Goal: Task Accomplishment & Management: Use online tool/utility

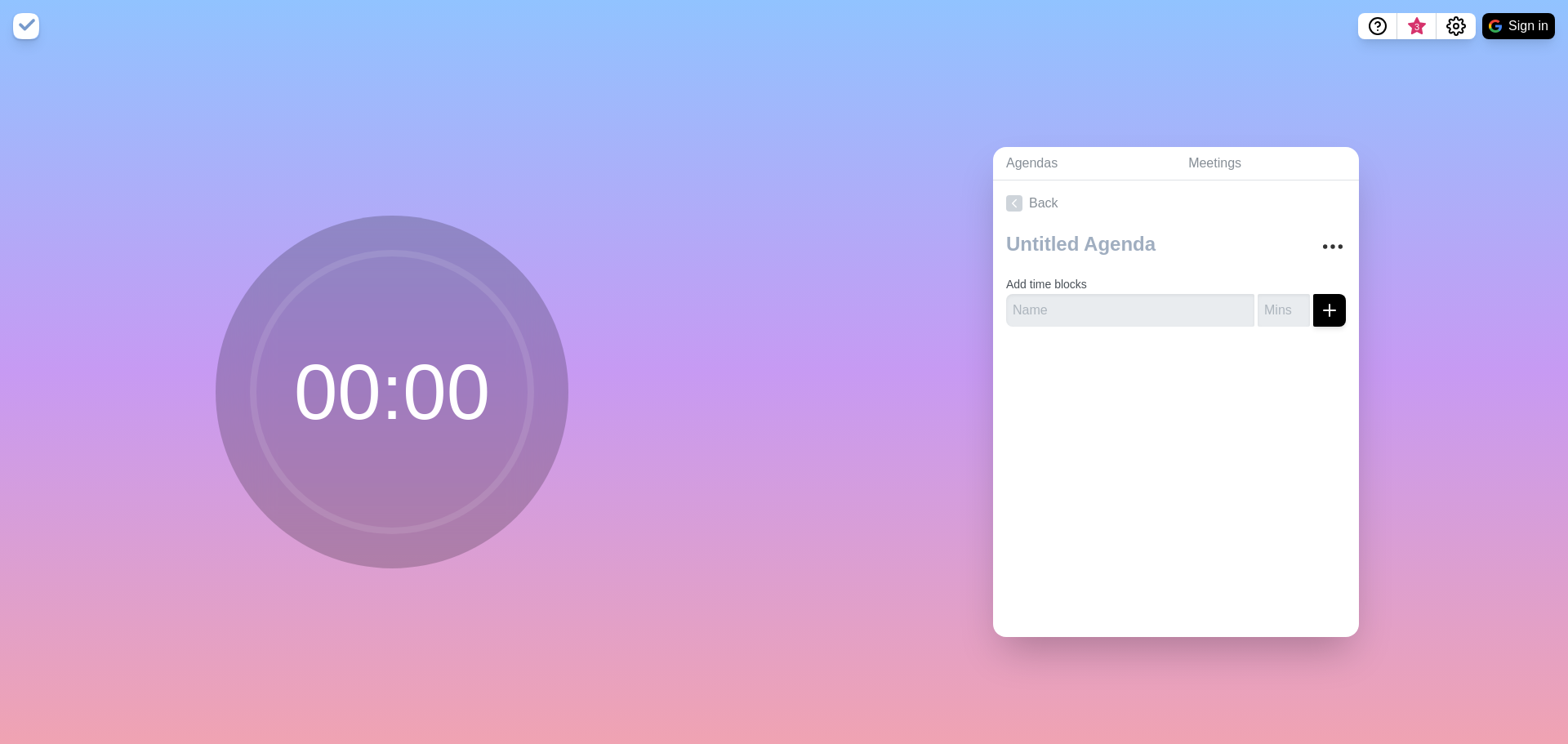
click at [430, 392] on circle at bounding box center [392, 391] width 277 height 277
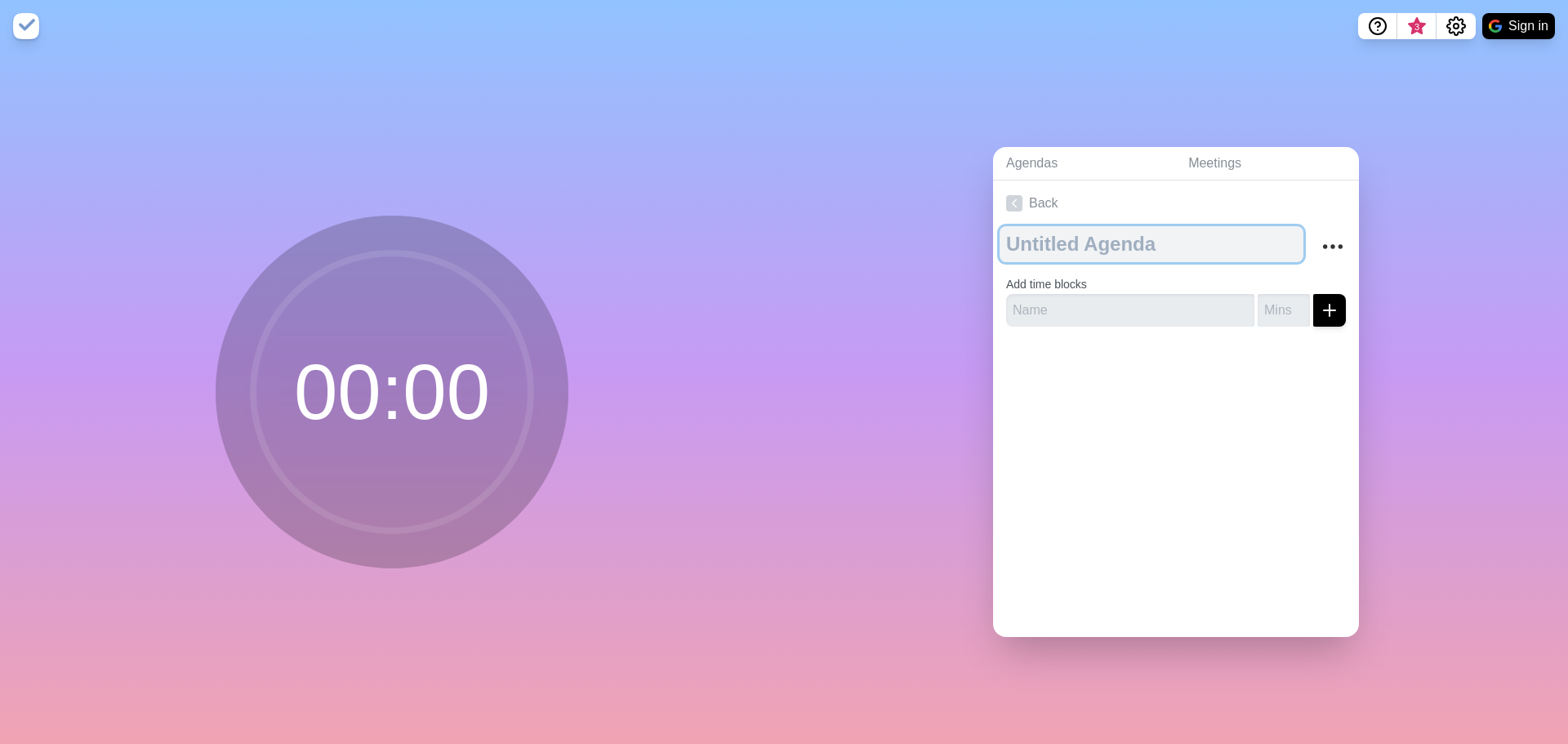
click at [1151, 241] on textarea at bounding box center [1151, 244] width 304 height 36
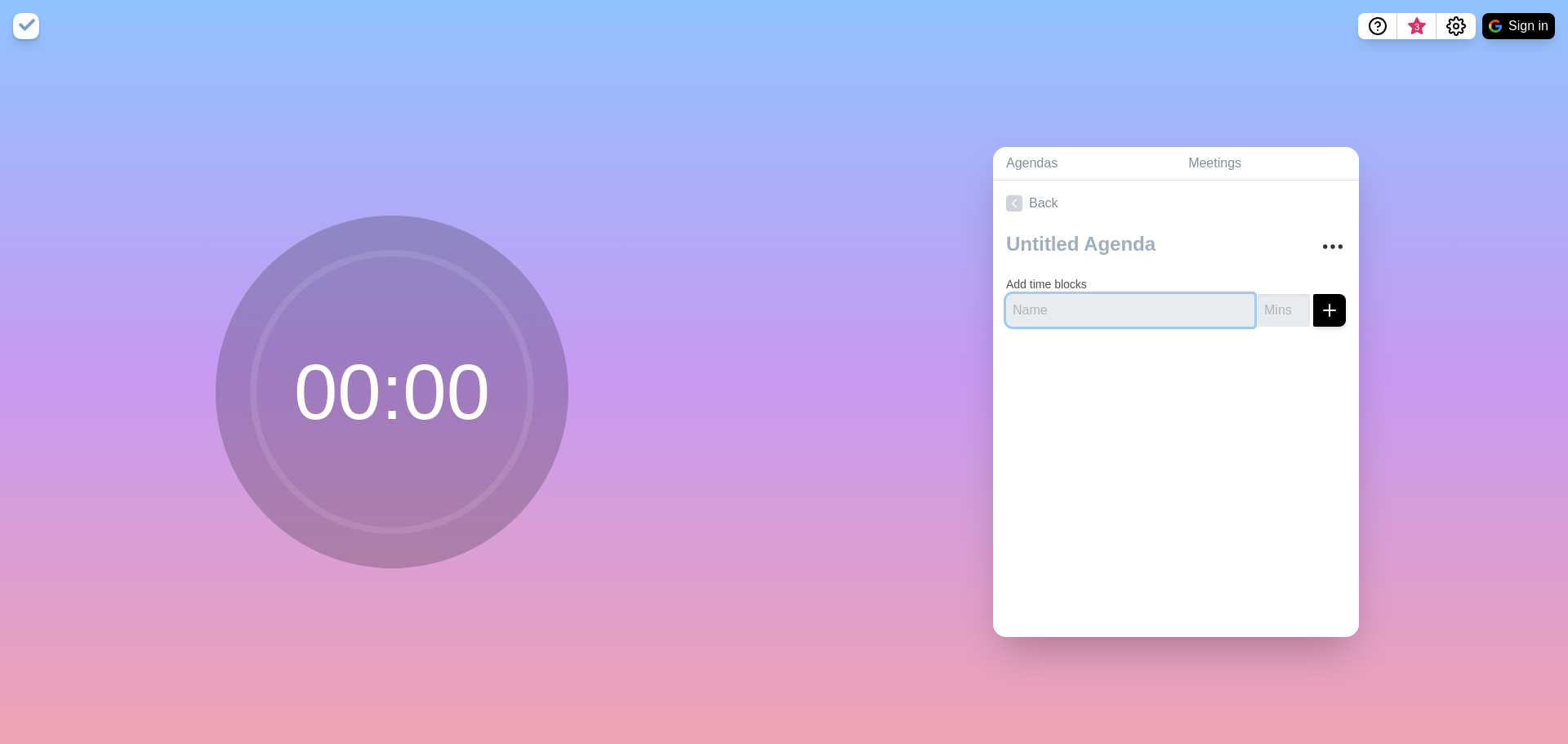
click at [1125, 302] on input "text" at bounding box center [1130, 310] width 248 height 33
click at [1320, 241] on icon "More" at bounding box center [1332, 246] width 26 height 26
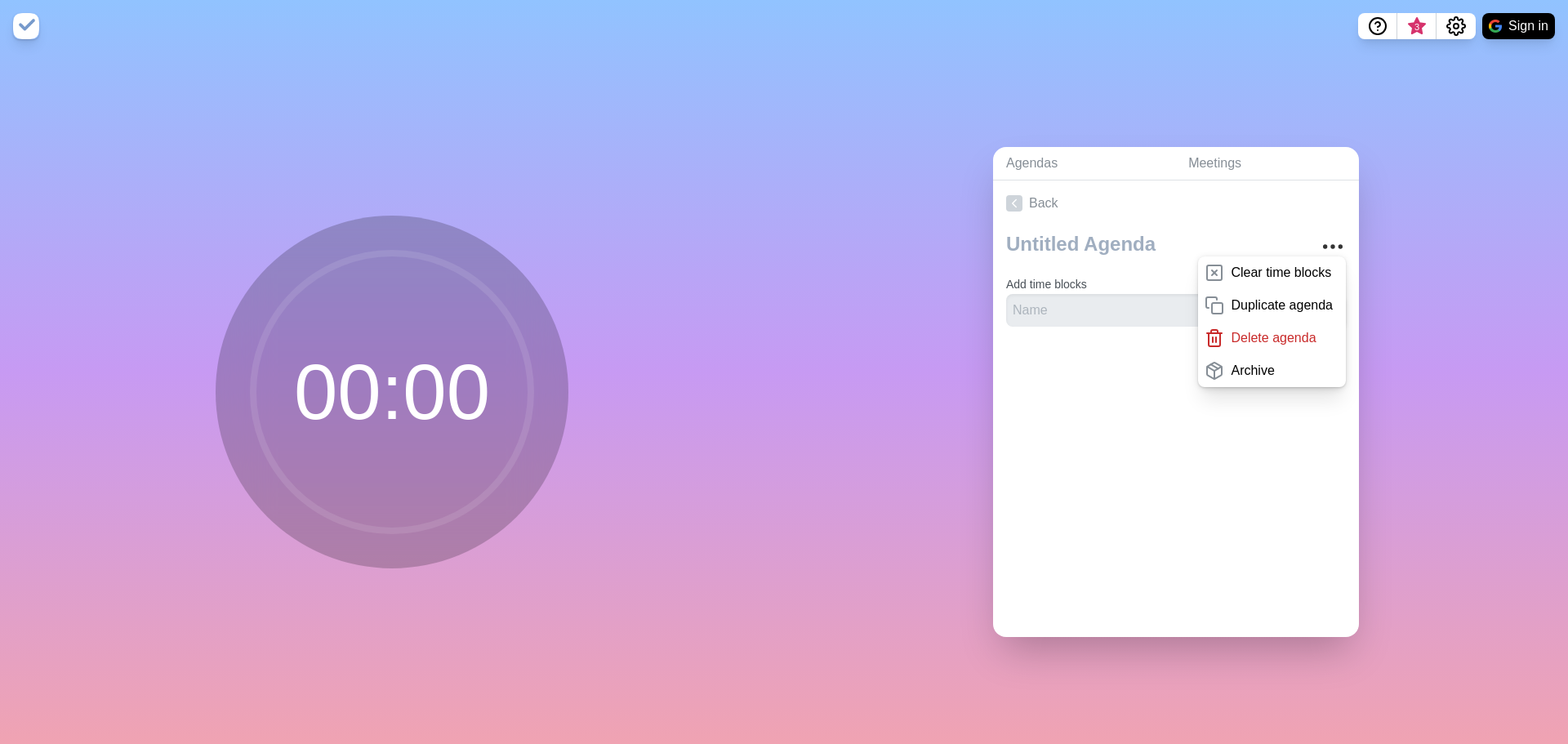
click at [1117, 412] on div "Back Clear time blocks Duplicate agenda Delete agenda Archive Add time blocks" at bounding box center [1176, 408] width 366 height 456
click at [1112, 314] on input "text" at bounding box center [1130, 310] width 248 height 33
click at [1339, 467] on div "Back Clear time blocks Duplicate agenda Delete agenda Archive Add time blocks" at bounding box center [1176, 408] width 366 height 456
click at [1379, 25] on icon "Help" at bounding box center [1378, 25] width 5 height 5
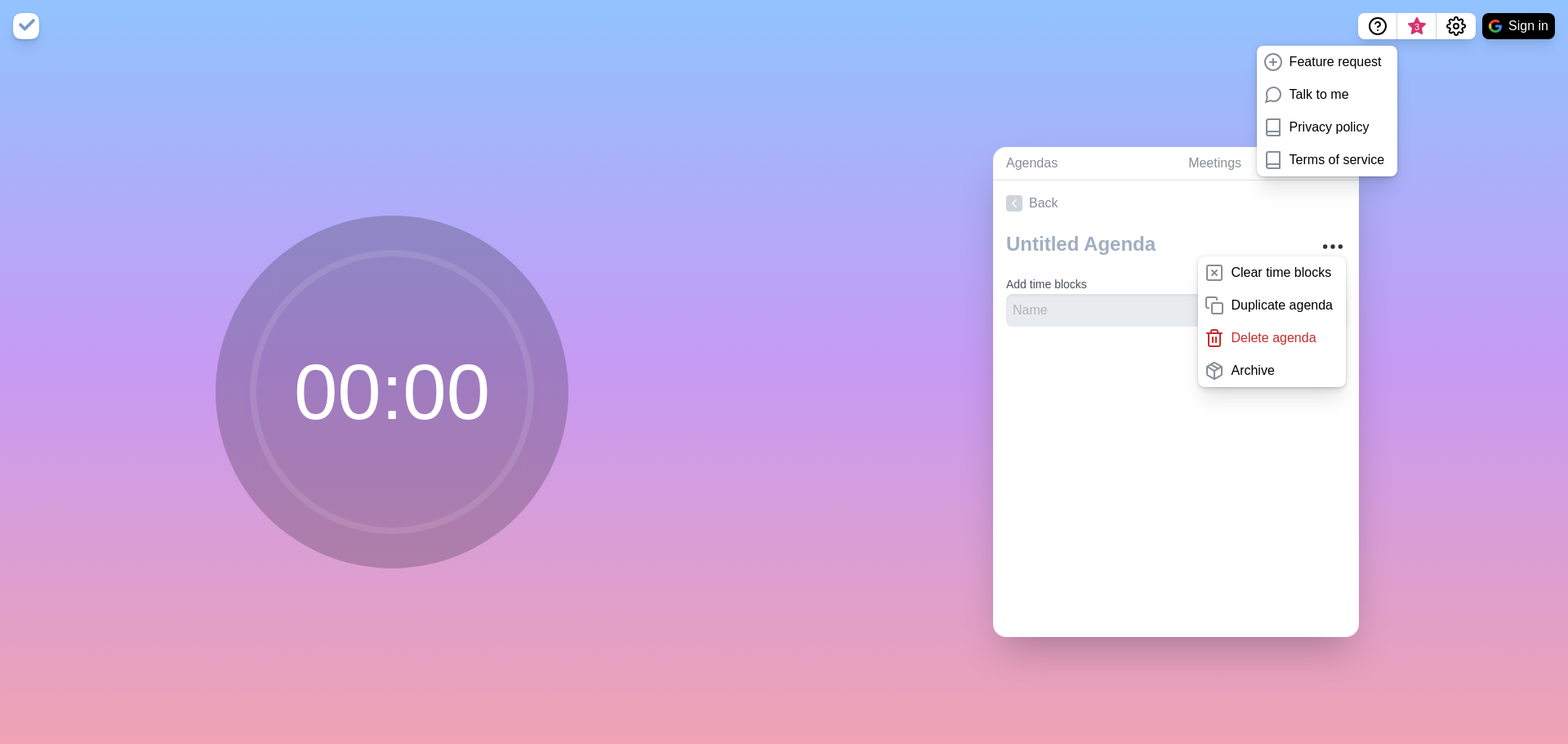
click at [1490, 307] on div "Agendas Meetings Back Clear time blocks Duplicate agenda Delete agenda Archive …" at bounding box center [1176, 398] width 784 height 692
click at [1050, 162] on link "Agendas" at bounding box center [1084, 164] width 182 height 34
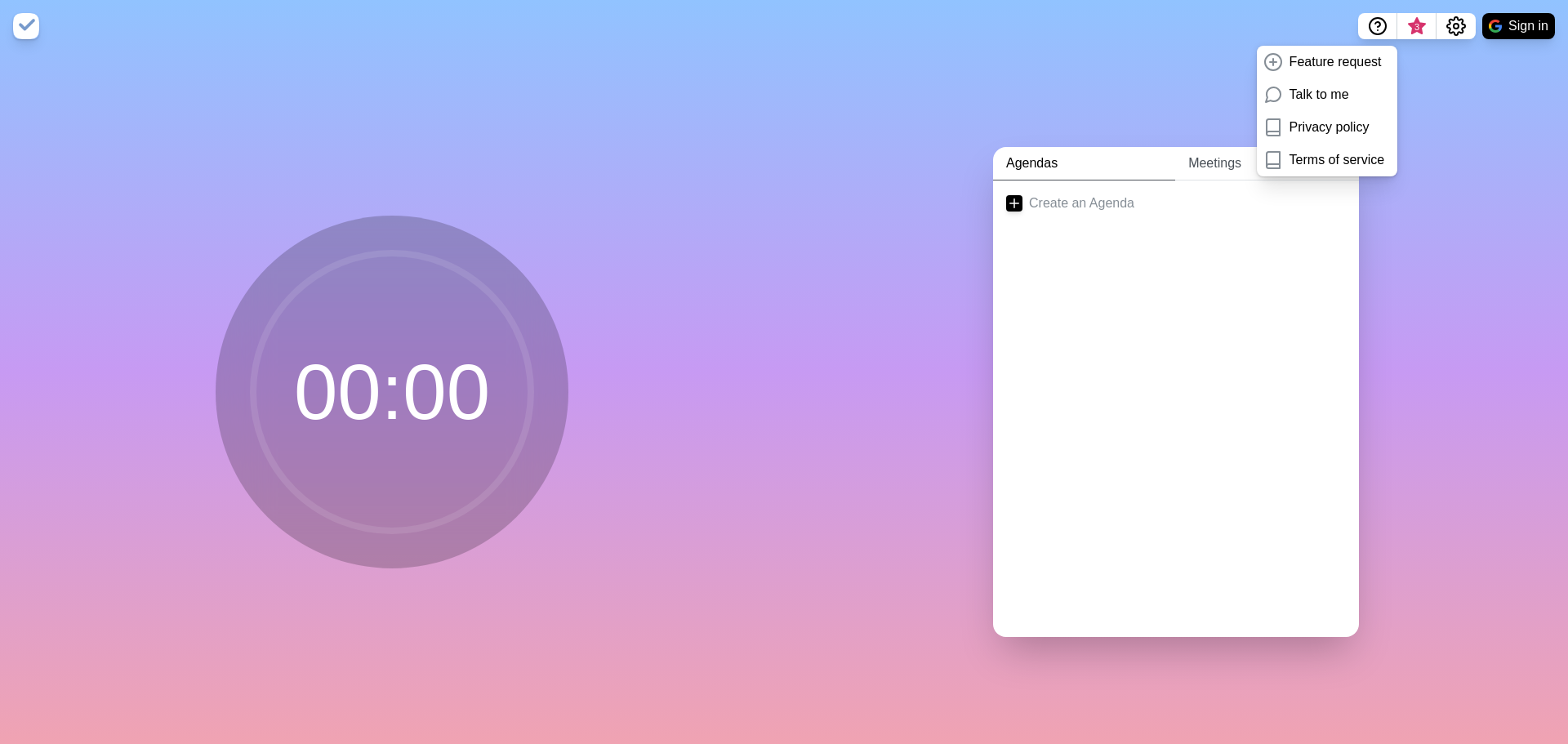
click at [1192, 157] on link "Meetings" at bounding box center [1266, 164] width 183 height 34
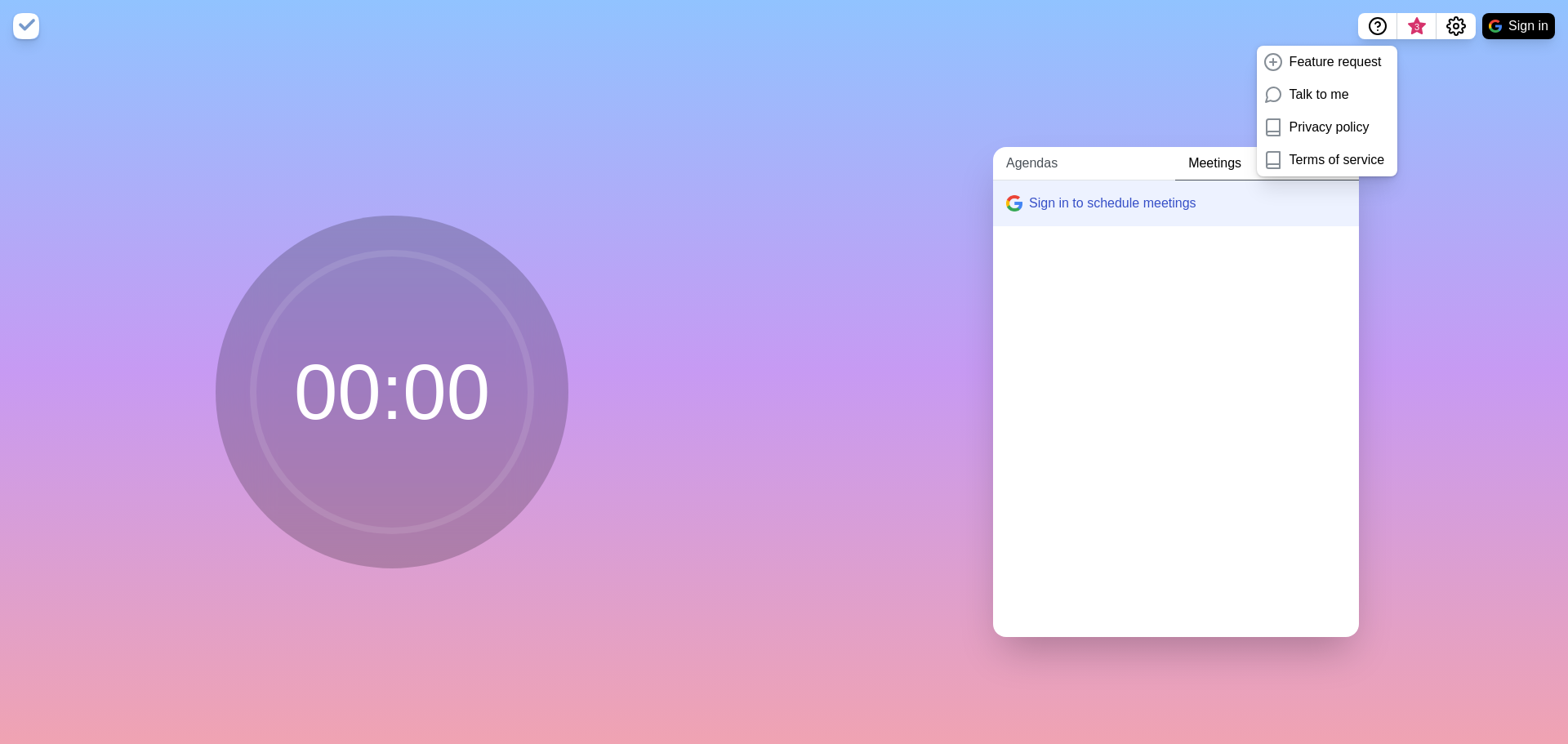
click at [1019, 157] on link "Agendas" at bounding box center [1084, 164] width 182 height 34
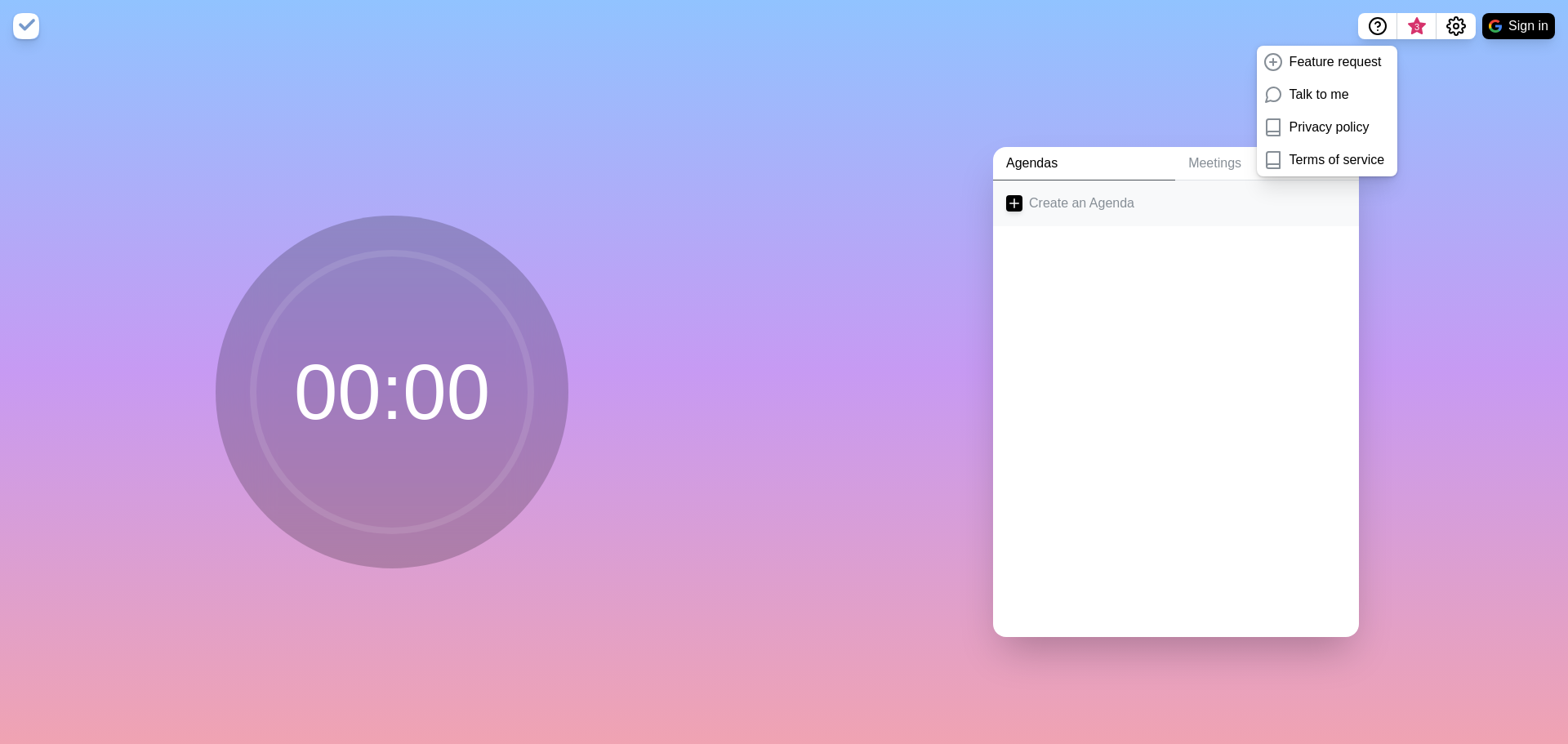
click at [1061, 195] on link "Create an Agenda" at bounding box center [1176, 204] width 366 height 46
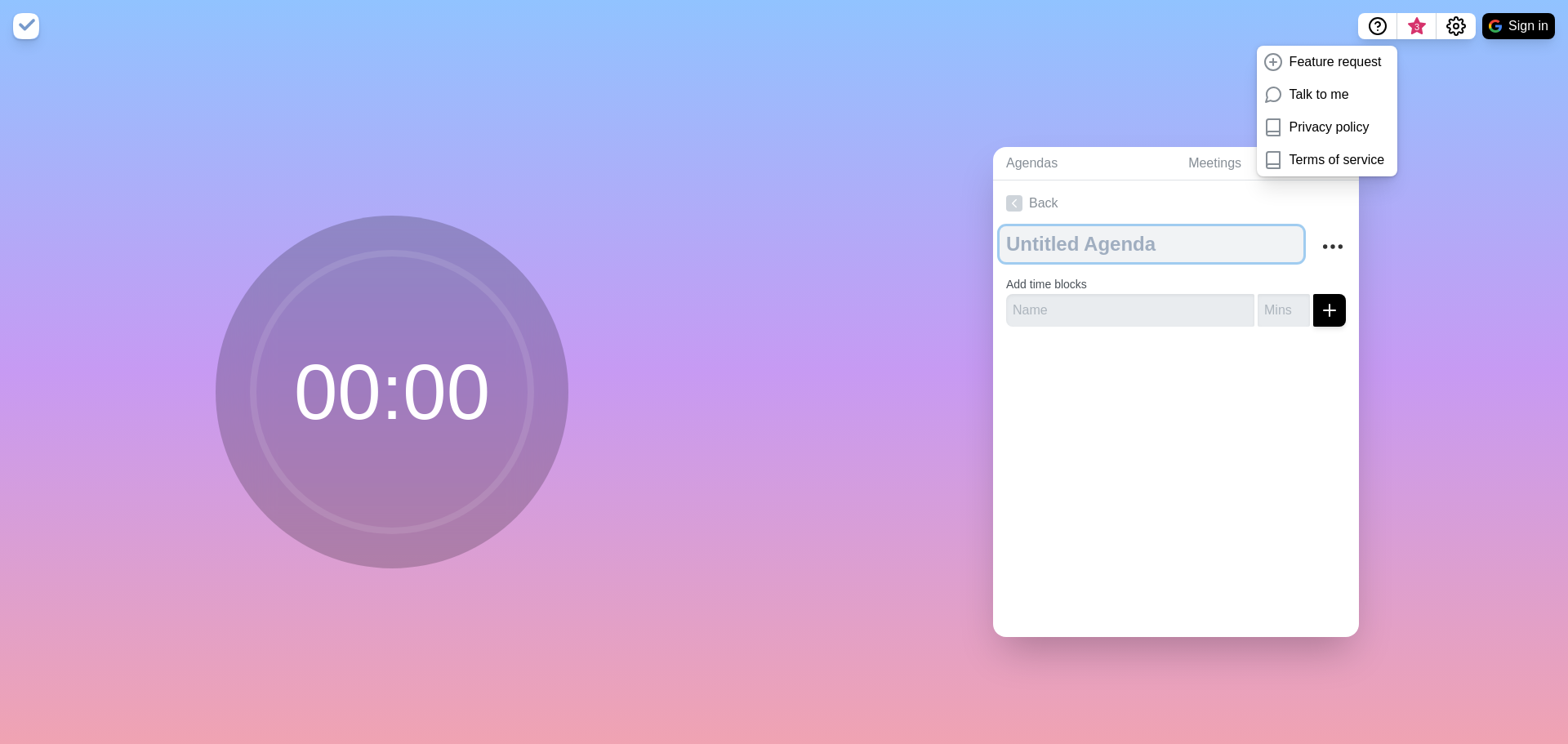
click at [1193, 245] on textarea at bounding box center [1151, 244] width 304 height 36
type textarea "Test"
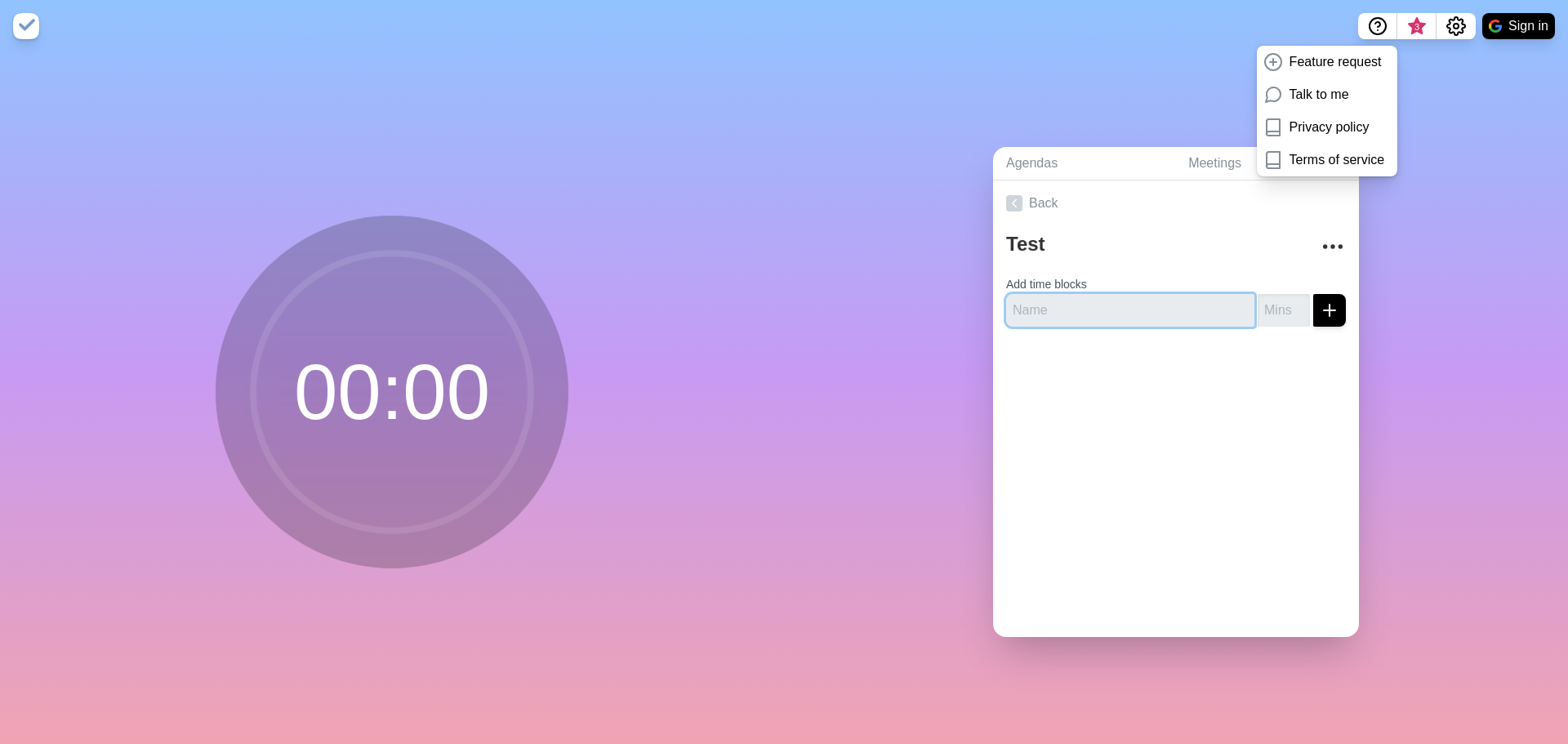
click at [1115, 307] on input "text" at bounding box center [1130, 310] width 248 height 33
type input "test 1"
click at [1267, 306] on input "number" at bounding box center [1284, 310] width 52 height 33
click at [1283, 295] on input "1" at bounding box center [1284, 310] width 52 height 33
type input "2"
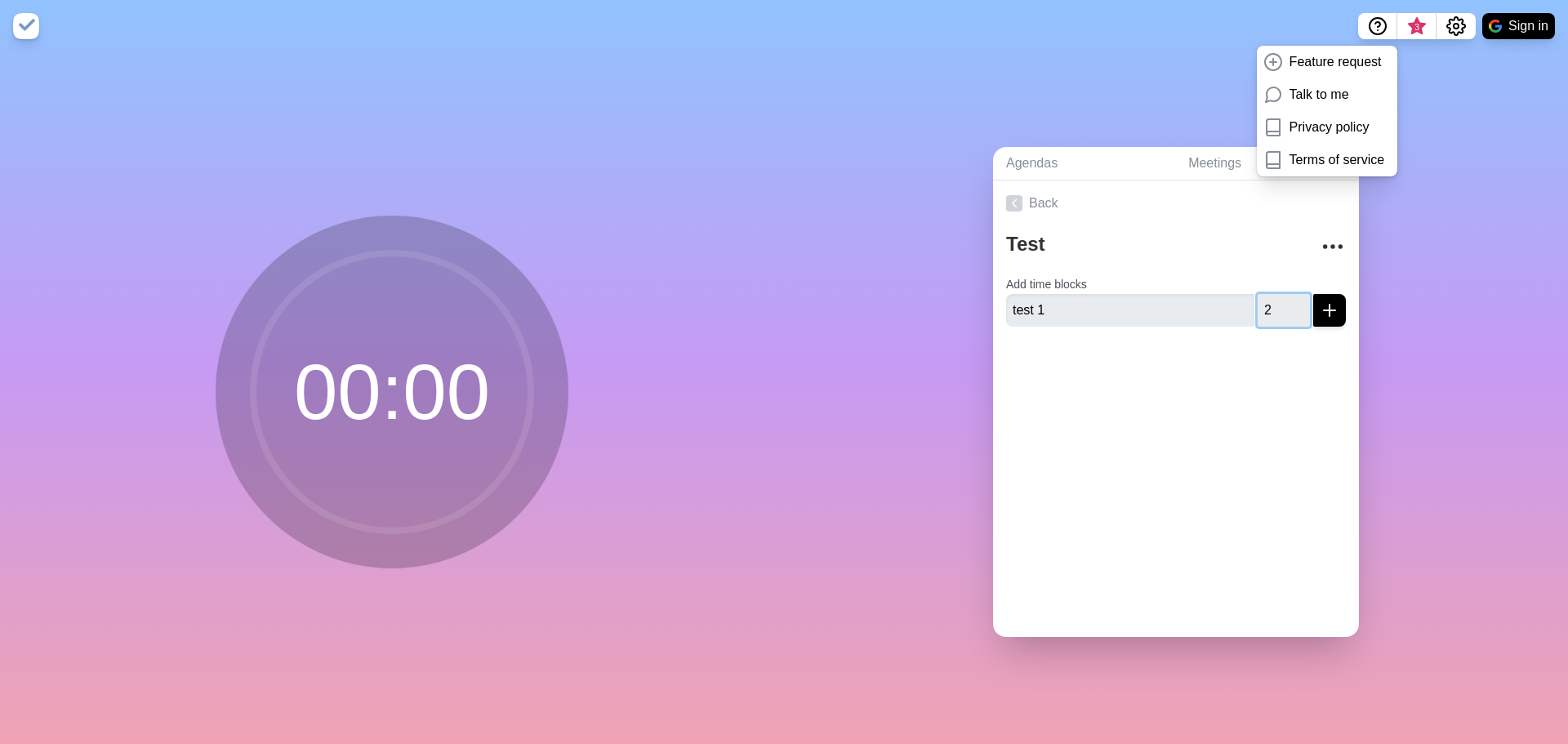
click at [1283, 295] on input "2" at bounding box center [1284, 310] width 52 height 33
click at [1315, 313] on button "submit" at bounding box center [1329, 310] width 33 height 33
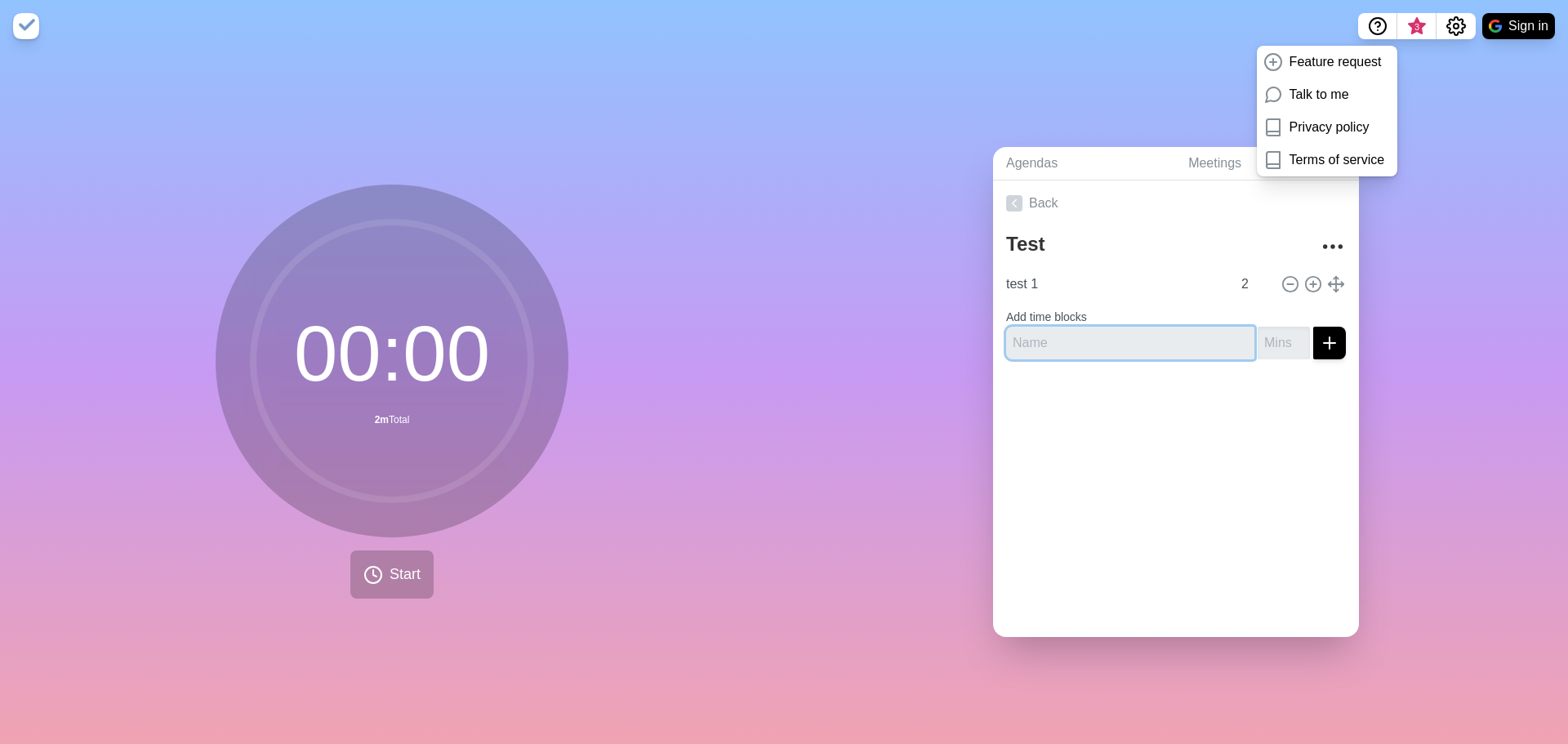
click at [1135, 343] on input "text" at bounding box center [1130, 343] width 248 height 33
type input "test 2"
click at [1284, 329] on input "1" at bounding box center [1284, 343] width 52 height 33
type input "2"
click at [1284, 329] on input "2" at bounding box center [1284, 343] width 52 height 33
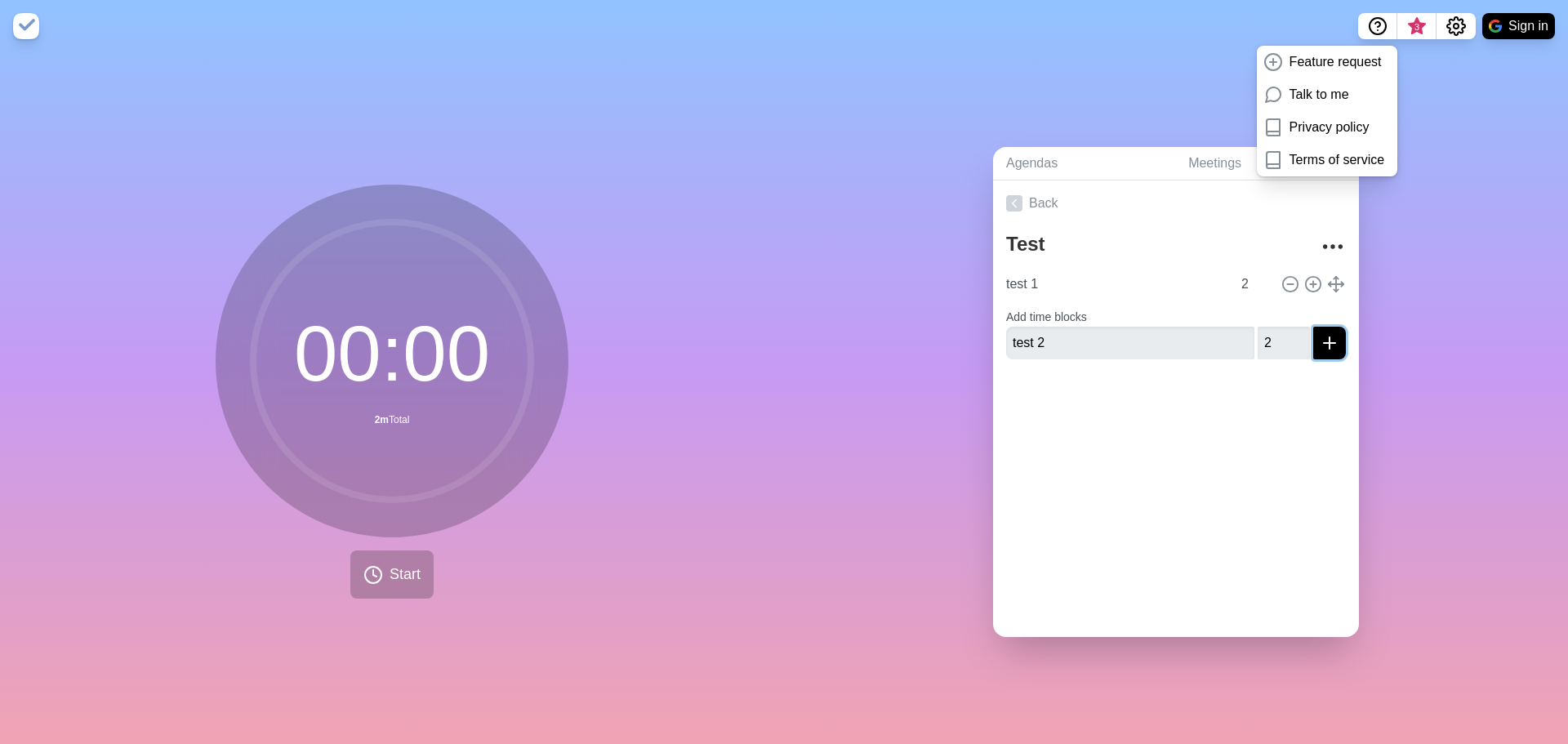
click at [1323, 343] on line "submit" at bounding box center [1329, 343] width 12 height 0
click at [411, 569] on span "Start" at bounding box center [405, 574] width 31 height 22
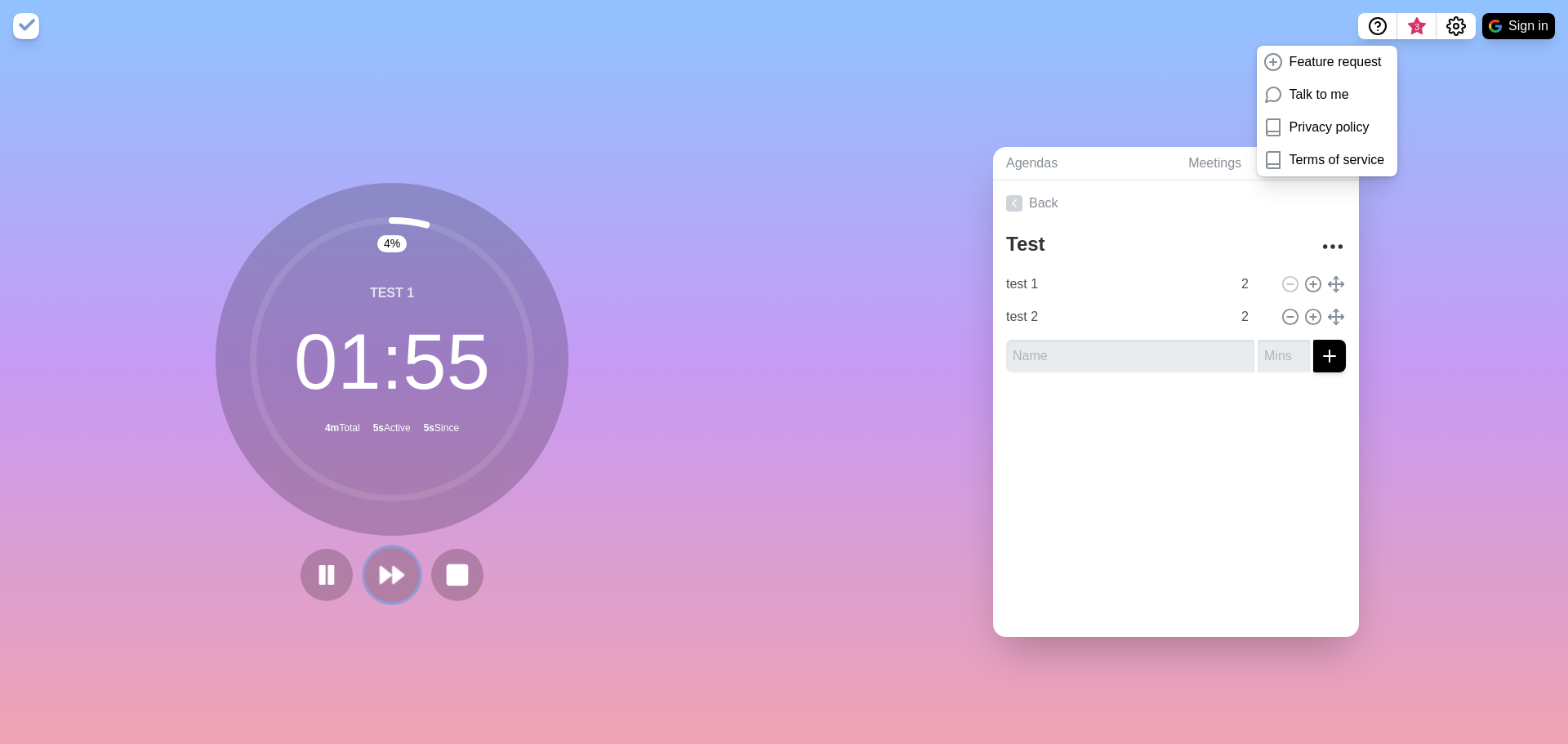
click at [392, 573] on polygon at bounding box center [398, 575] width 11 height 16
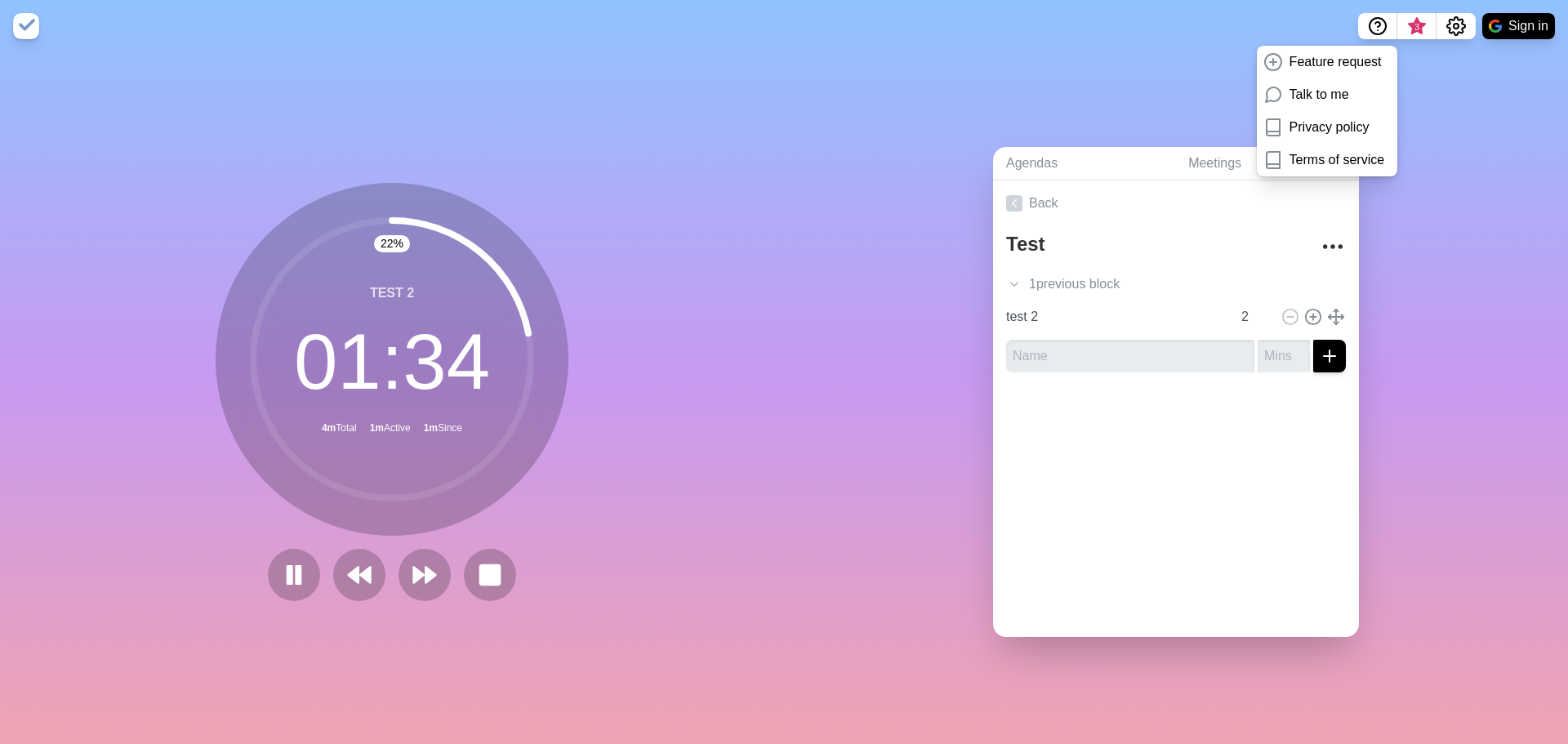
click at [1471, 304] on div "Agendas Meetings Back Test 1 previous block test 1 2 test 2 2" at bounding box center [1176, 398] width 784 height 692
click at [1536, 16] on button "Sign in" at bounding box center [1518, 26] width 73 height 26
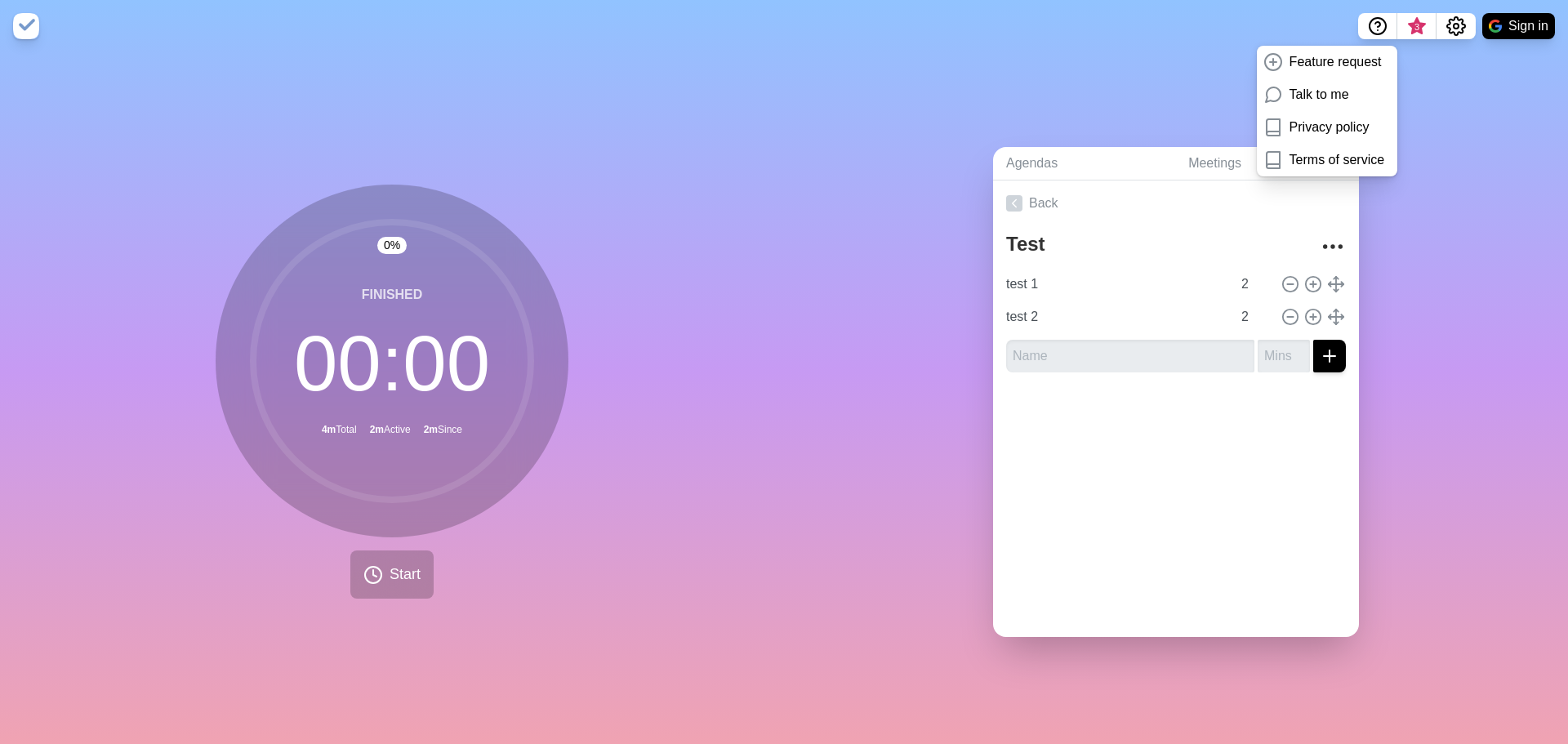
click at [1477, 267] on div "Agendas Meetings Back Test test 1 2 test 2 2" at bounding box center [1176, 398] width 784 height 692
click at [1114, 61] on div "Agendas Meetings Back Test test 1 2 test 2 2" at bounding box center [1176, 398] width 784 height 692
click at [351, 402] on circle at bounding box center [392, 360] width 277 height 277
click at [406, 574] on span "Start" at bounding box center [405, 574] width 31 height 22
click at [455, 570] on rect at bounding box center [456, 574] width 20 height 20
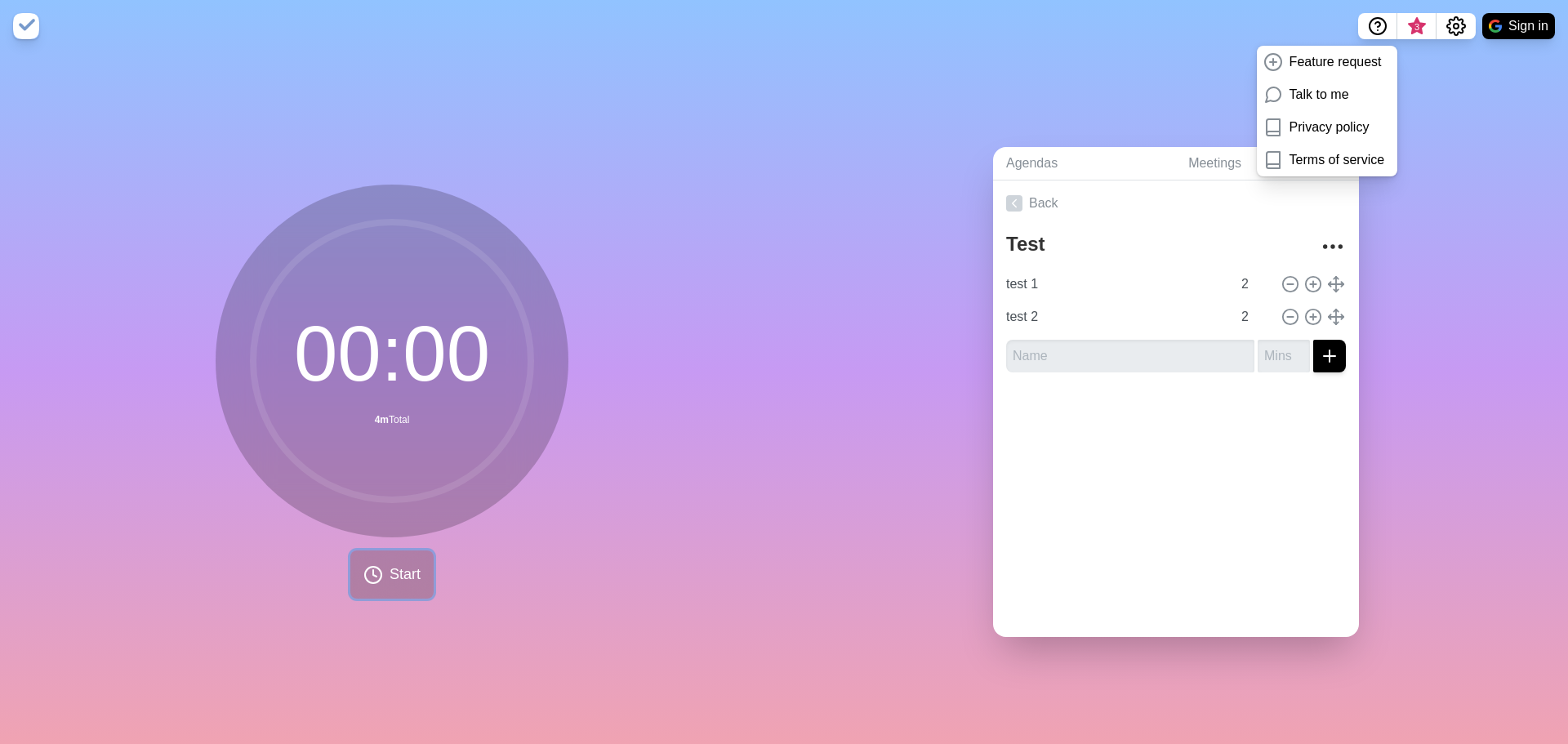
click at [397, 573] on span "Start" at bounding box center [405, 574] width 31 height 22
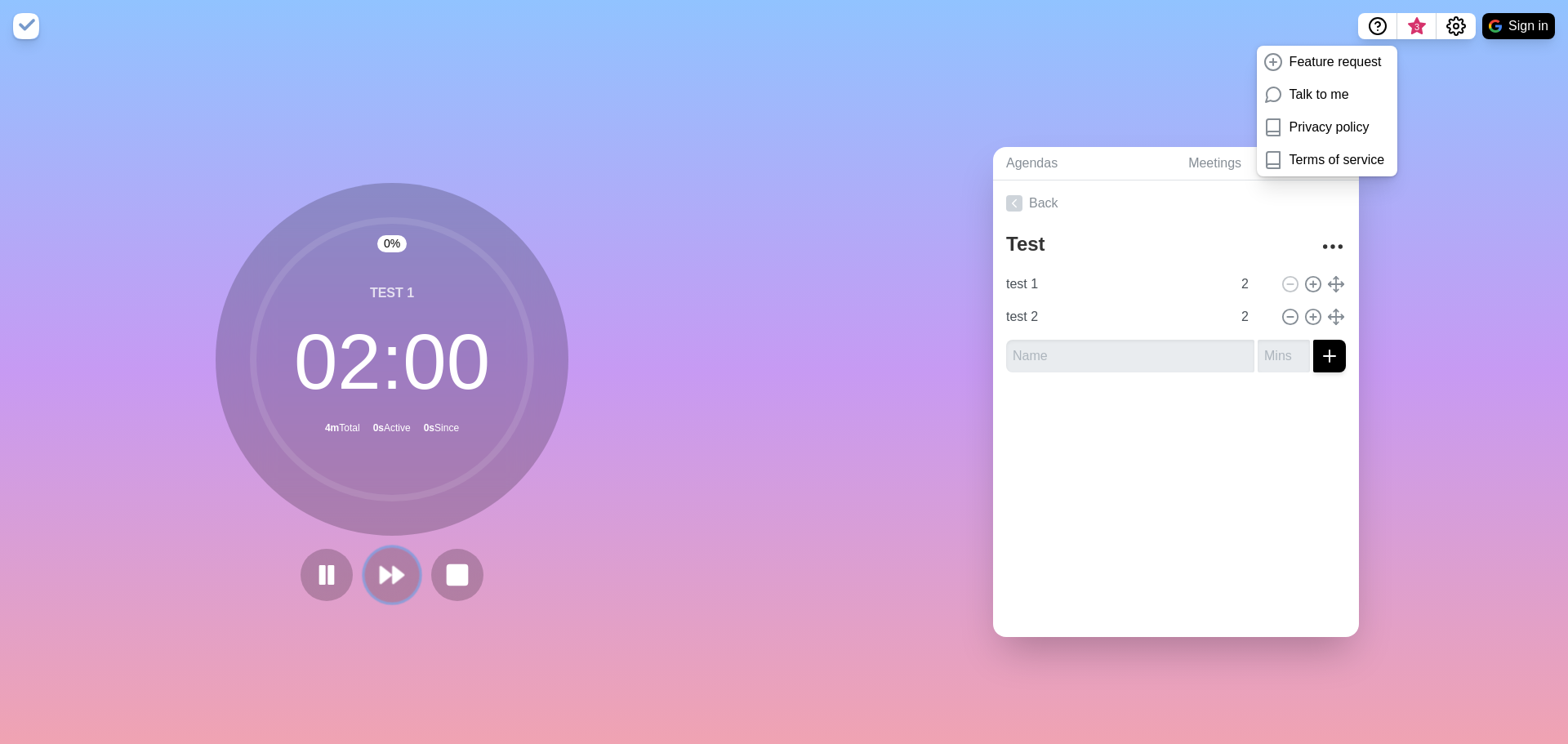
click at [385, 569] on polygon at bounding box center [386, 575] width 11 height 16
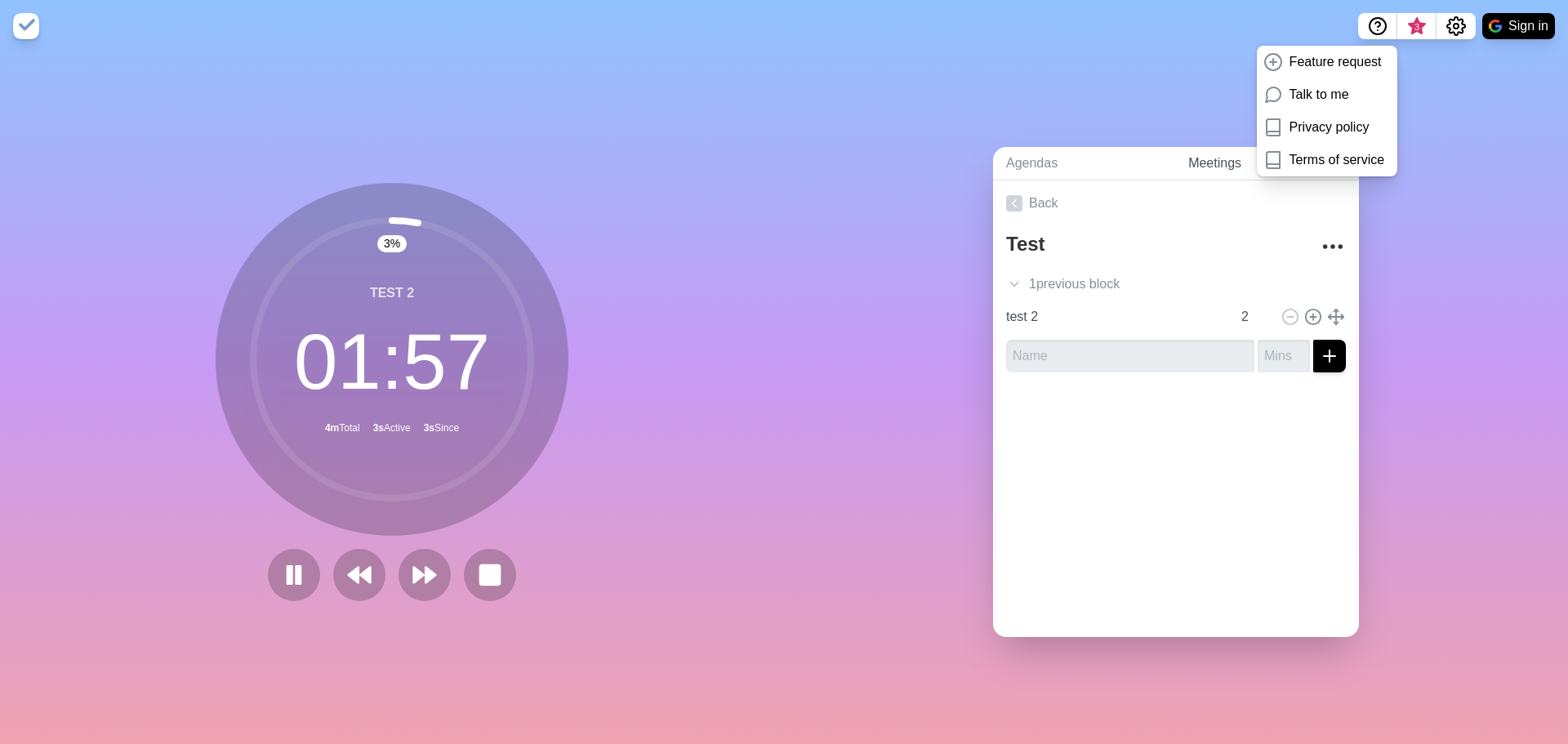
click at [1241, 154] on link "Meetings" at bounding box center [1266, 164] width 183 height 34
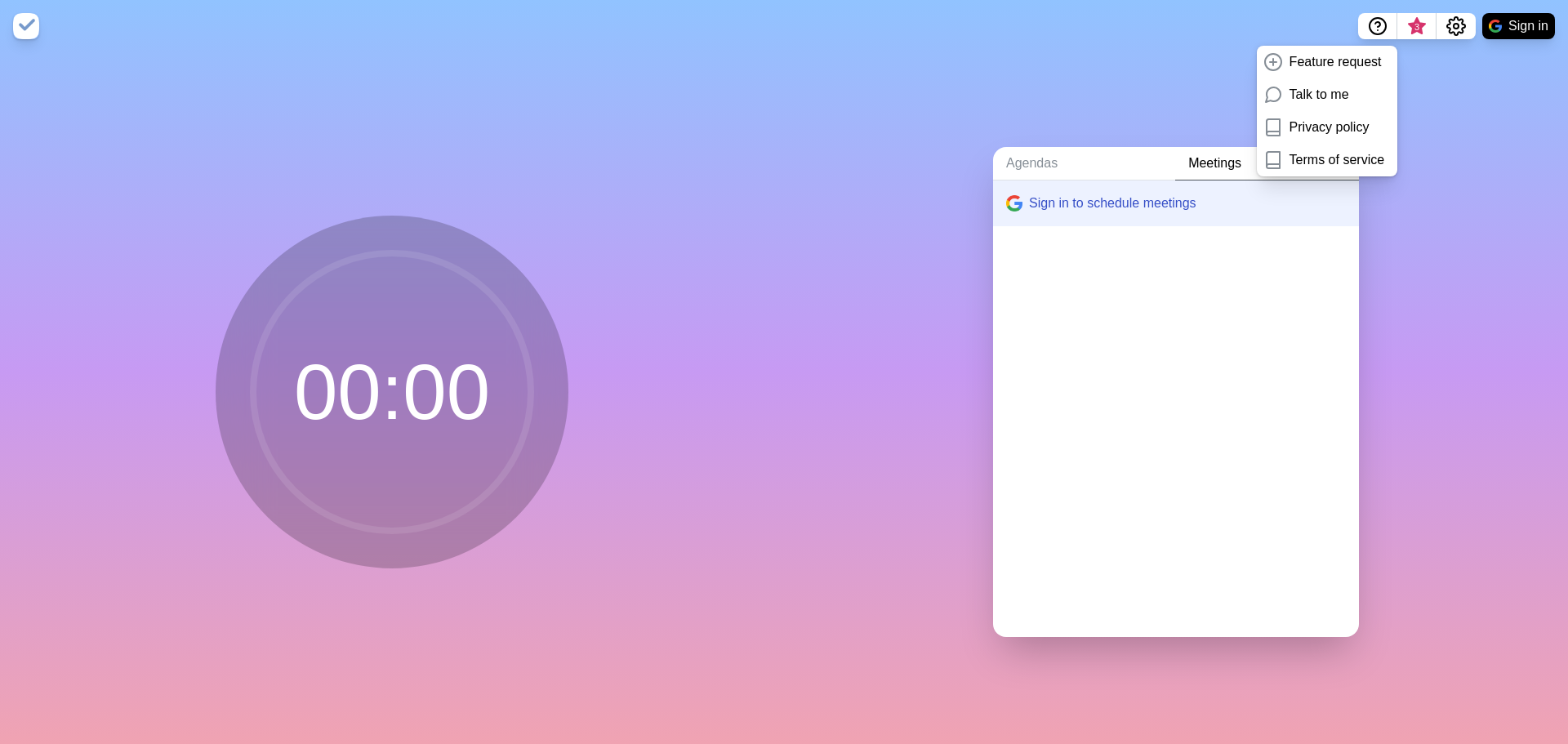
click at [1459, 159] on div "Agendas Meetings Sign in to schedule meetings" at bounding box center [1176, 398] width 784 height 692
